Goal: Navigation & Orientation: Understand site structure

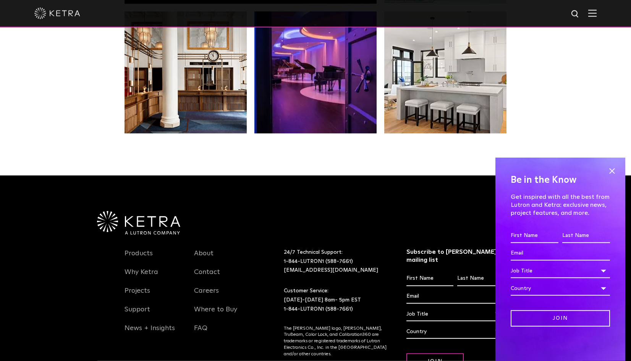
scroll to position [1598, 0]
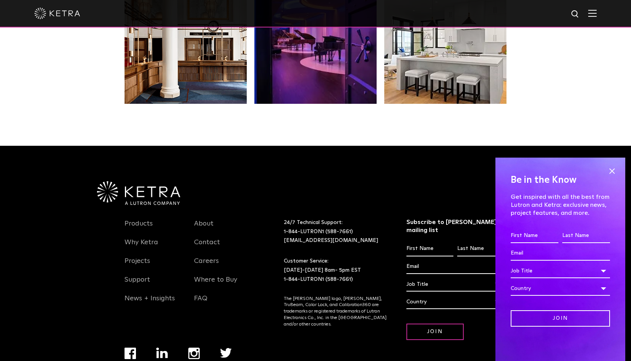
click at [590, 14] on img at bounding box center [592, 13] width 8 height 7
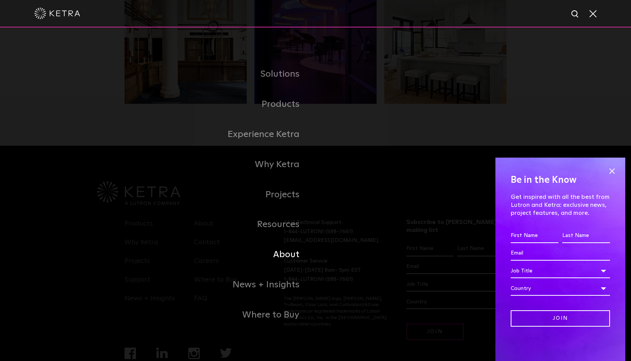
click at [288, 254] on link "About" at bounding box center [220, 255] width 191 height 30
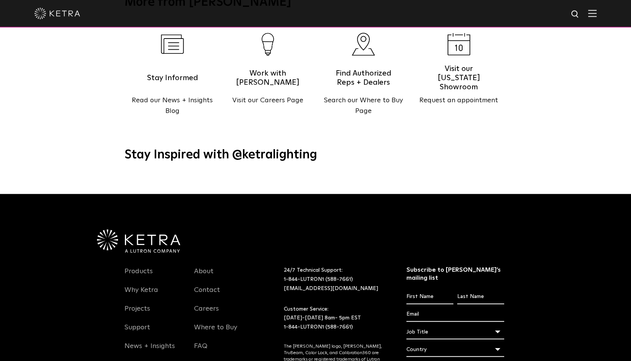
scroll to position [909, 0]
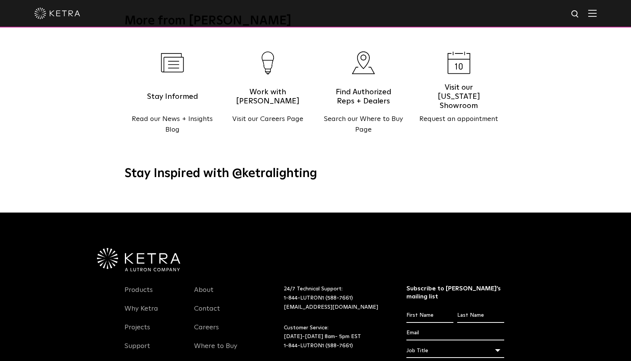
click at [591, 14] on img at bounding box center [592, 13] width 8 height 7
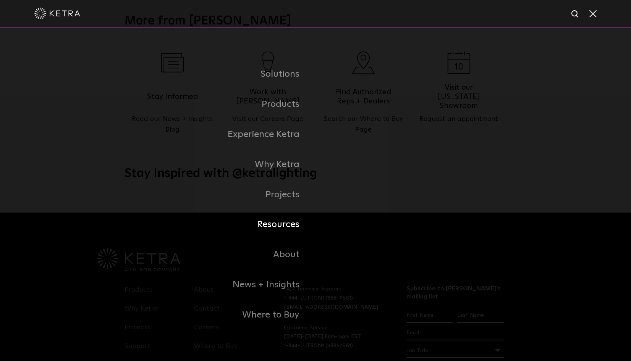
click at [278, 225] on link "Resources" at bounding box center [220, 225] width 191 height 30
